Goal: Task Accomplishment & Management: Manage account settings

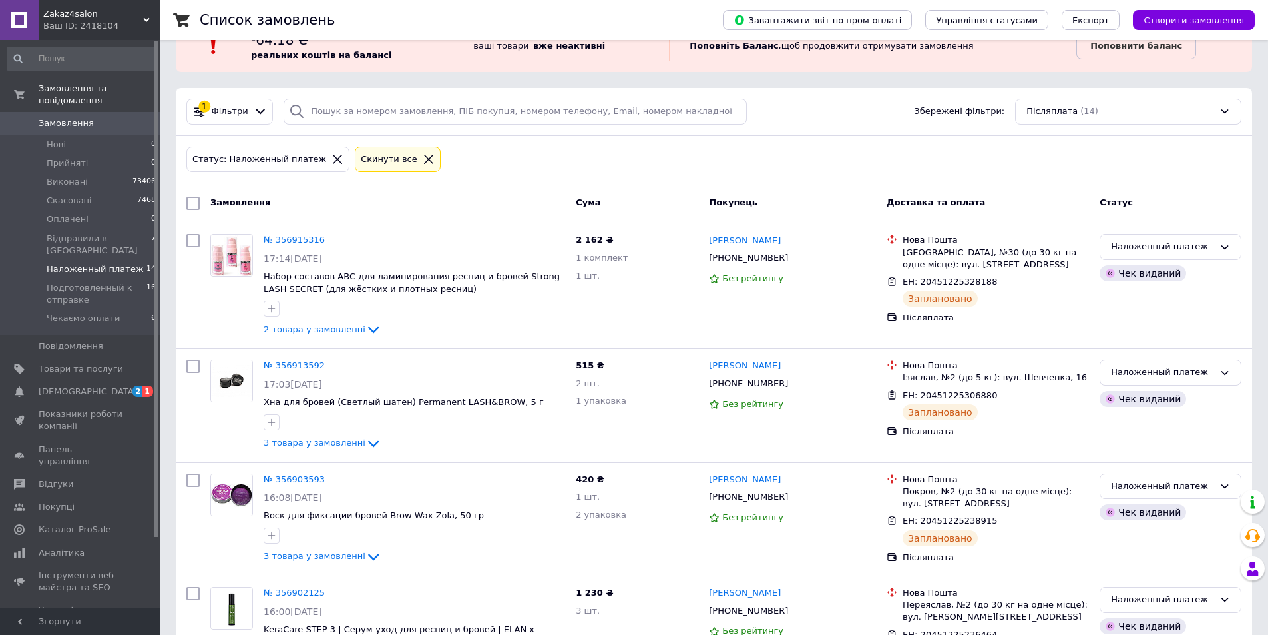
scroll to position [67, 0]
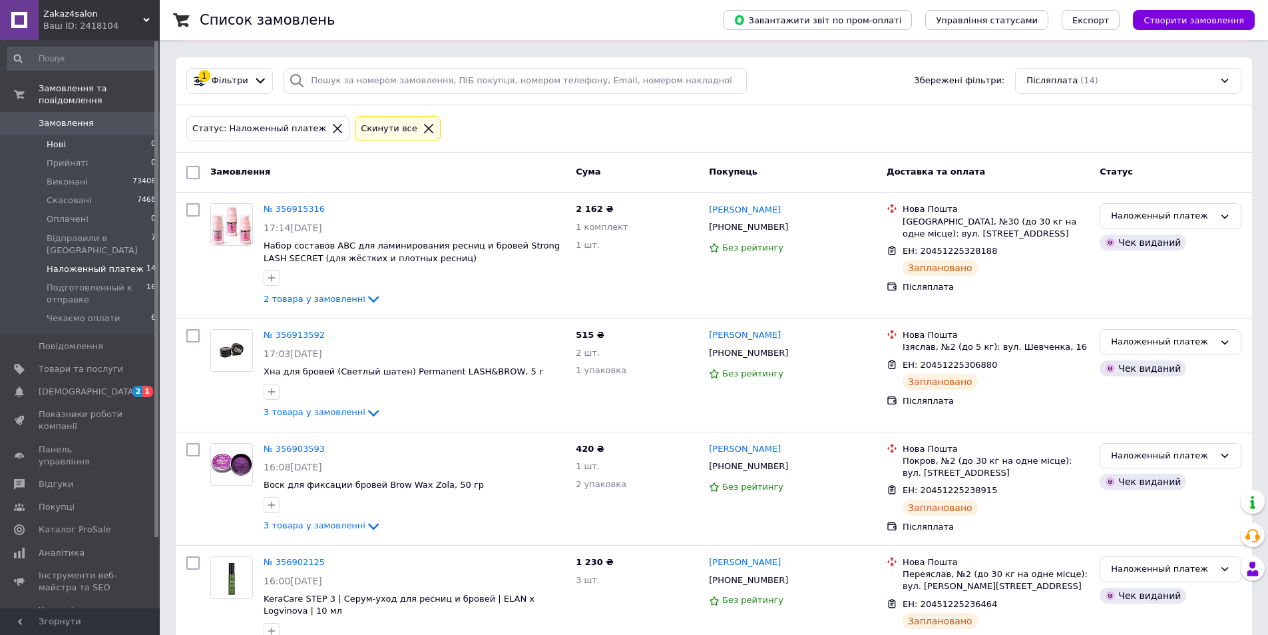
click at [136, 141] on li "Нові 0" at bounding box center [82, 144] width 164 height 19
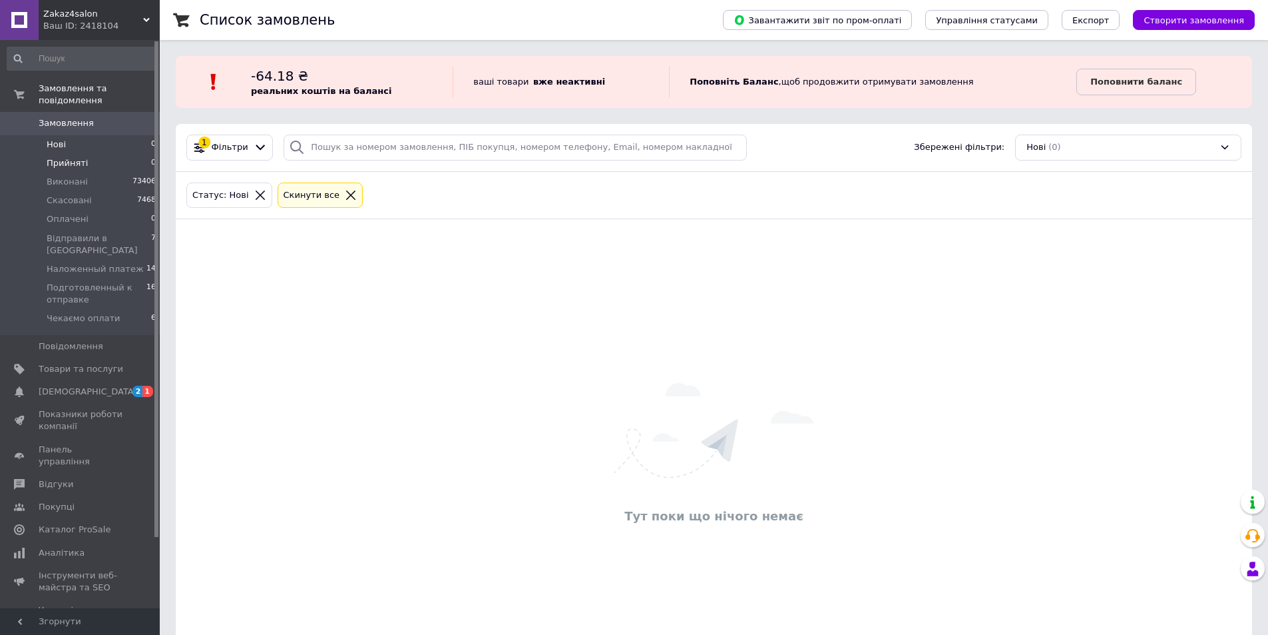
click at [101, 154] on li "Прийняті 0" at bounding box center [82, 163] width 164 height 19
click at [89, 210] on li "Оплачені 0" at bounding box center [82, 219] width 164 height 19
click at [81, 135] on li "Нові 0" at bounding box center [82, 144] width 164 height 19
click at [94, 156] on li "Прийняті 0" at bounding box center [82, 163] width 164 height 19
click at [105, 210] on li "Оплачені 0" at bounding box center [82, 219] width 164 height 19
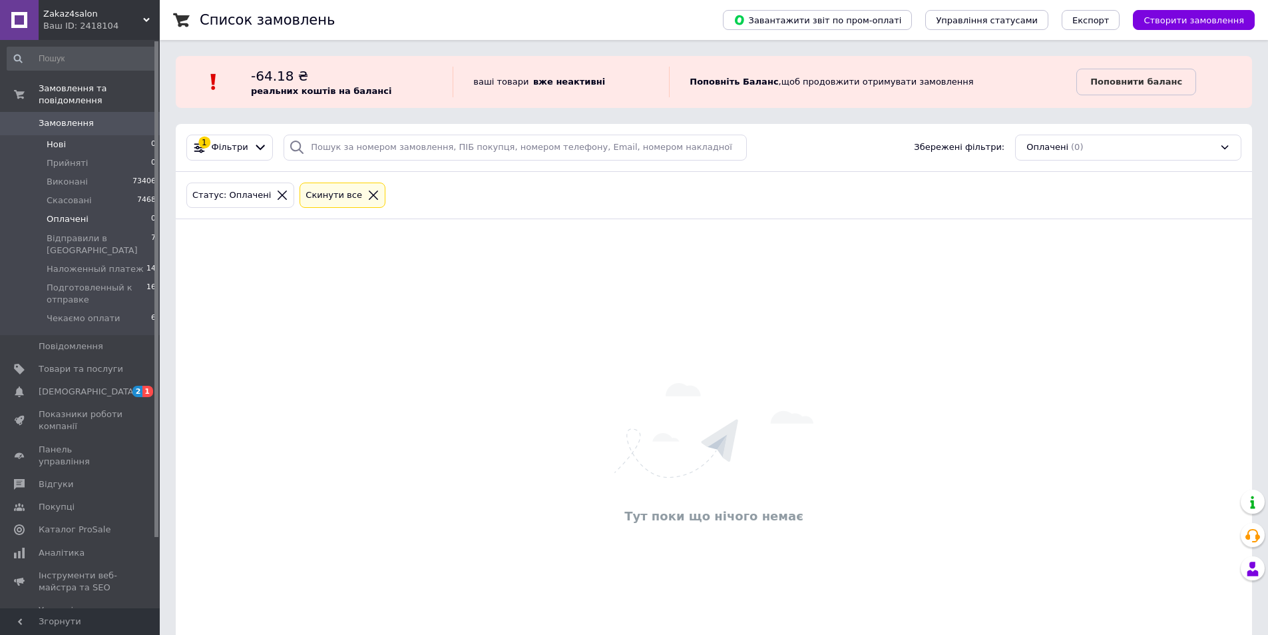
click at [104, 135] on li "Нові 0" at bounding box center [82, 144] width 164 height 19
click at [95, 154] on li "Прийняті 0" at bounding box center [82, 163] width 164 height 19
click at [77, 213] on span "Оплачені" at bounding box center [68, 219] width 42 height 12
click at [63, 139] on span "Нові" at bounding box center [56, 145] width 19 height 12
click at [83, 154] on li "Прийняті 0" at bounding box center [82, 163] width 164 height 19
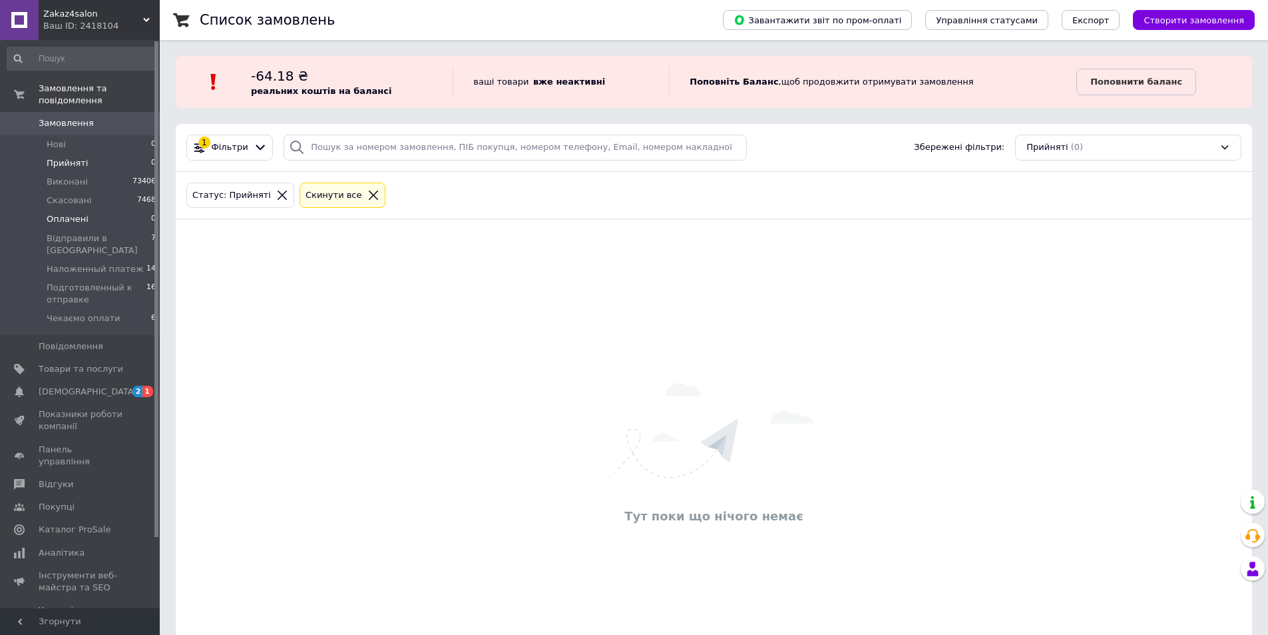
click at [89, 210] on li "Оплачені 0" at bounding box center [82, 219] width 164 height 19
